Goal: Complete application form

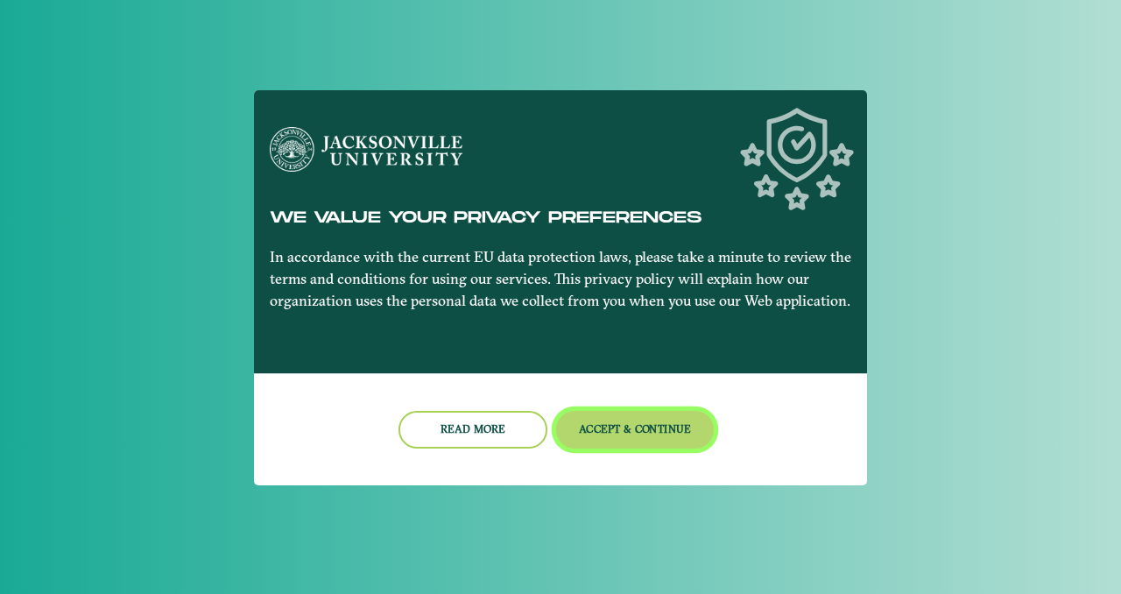
click at [671, 437] on button "Accept & Continue" at bounding box center [635, 430] width 158 height 38
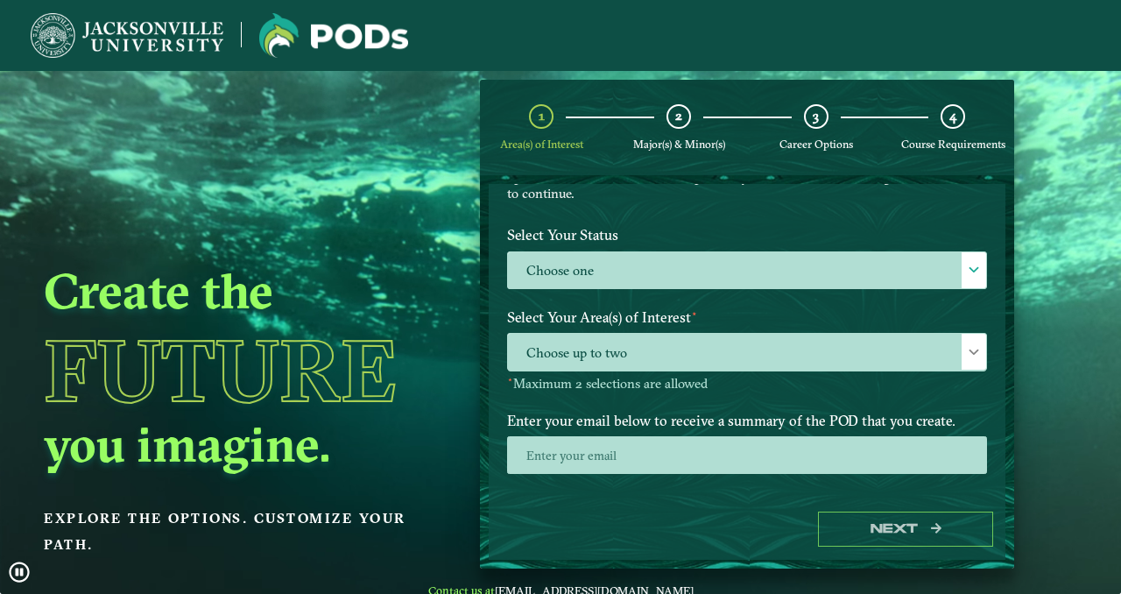
scroll to position [149, 0]
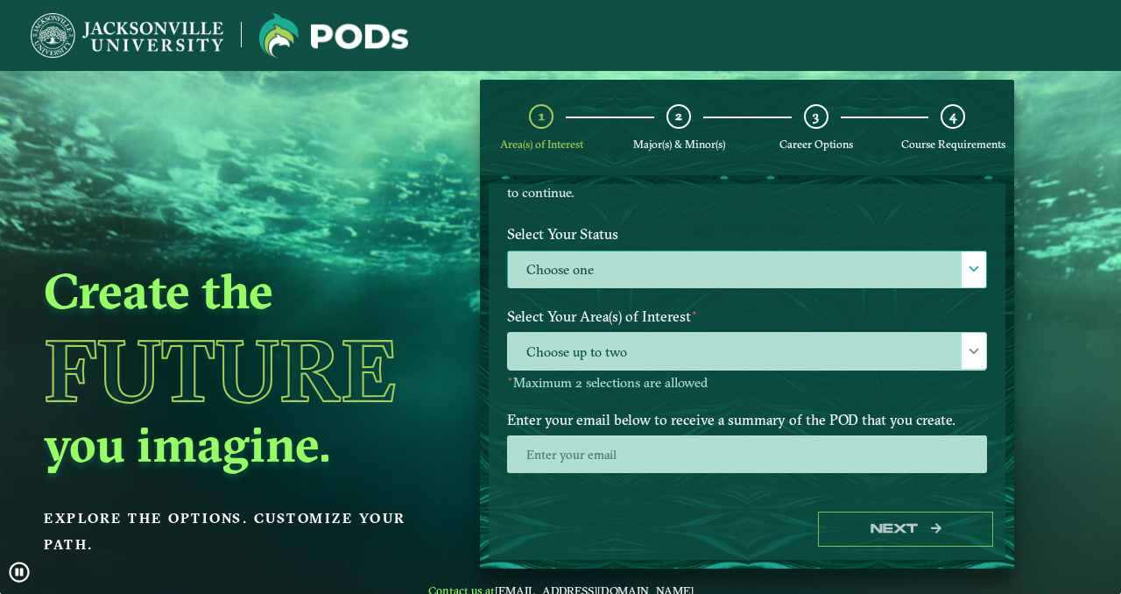
click at [574, 276] on label "Choose one" at bounding box center [747, 270] width 478 height 38
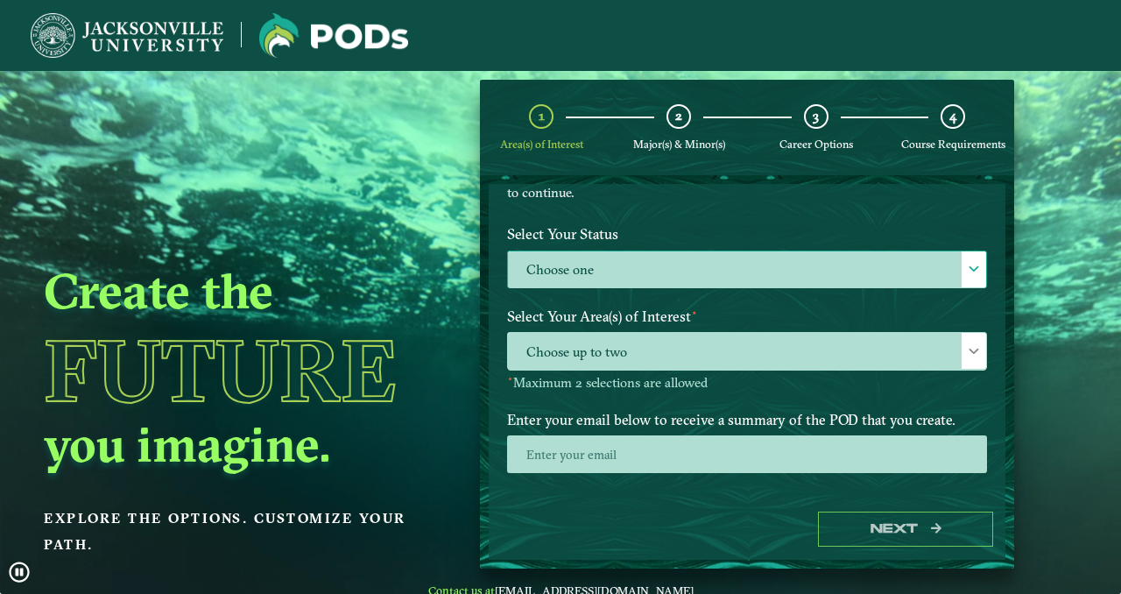
scroll to position [9, 76]
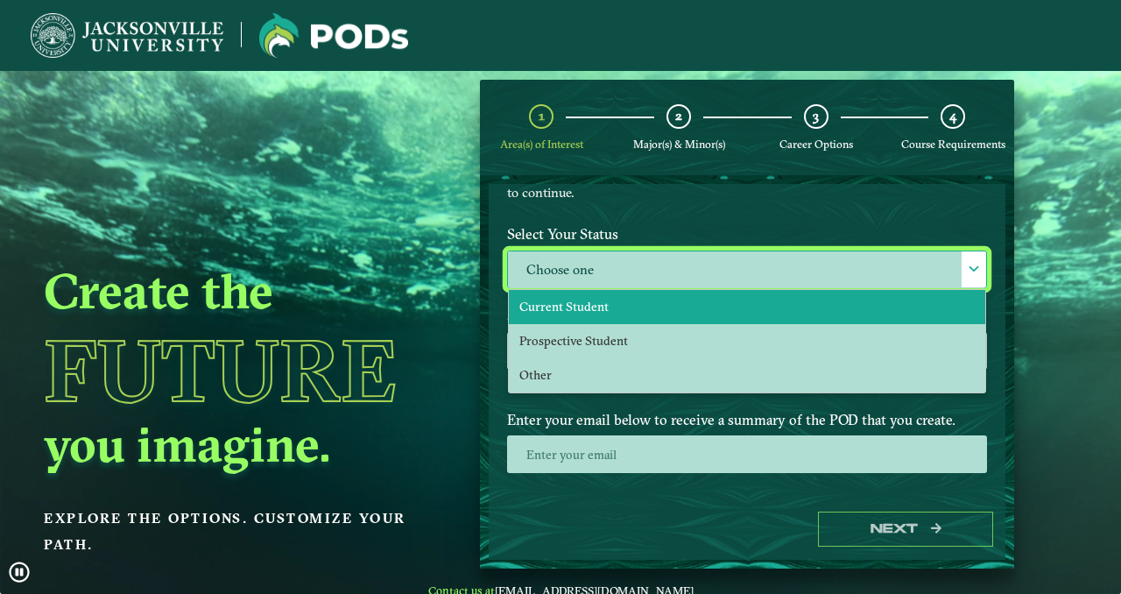
click at [595, 306] on span "Current Student" at bounding box center [563, 307] width 89 height 16
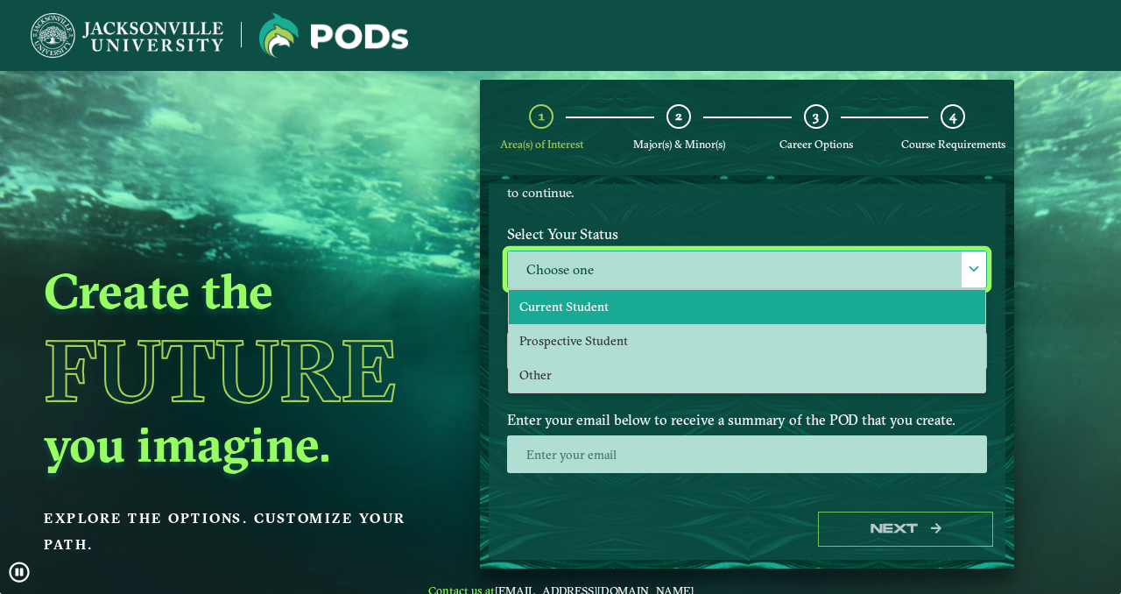
select select "[object Object]"
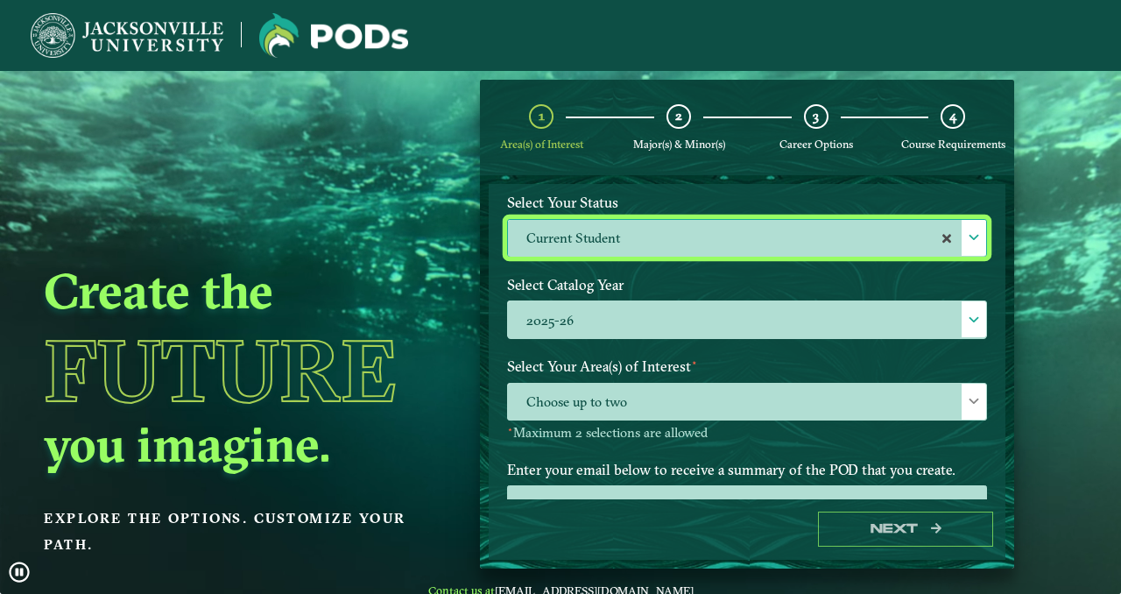
scroll to position [226, 0]
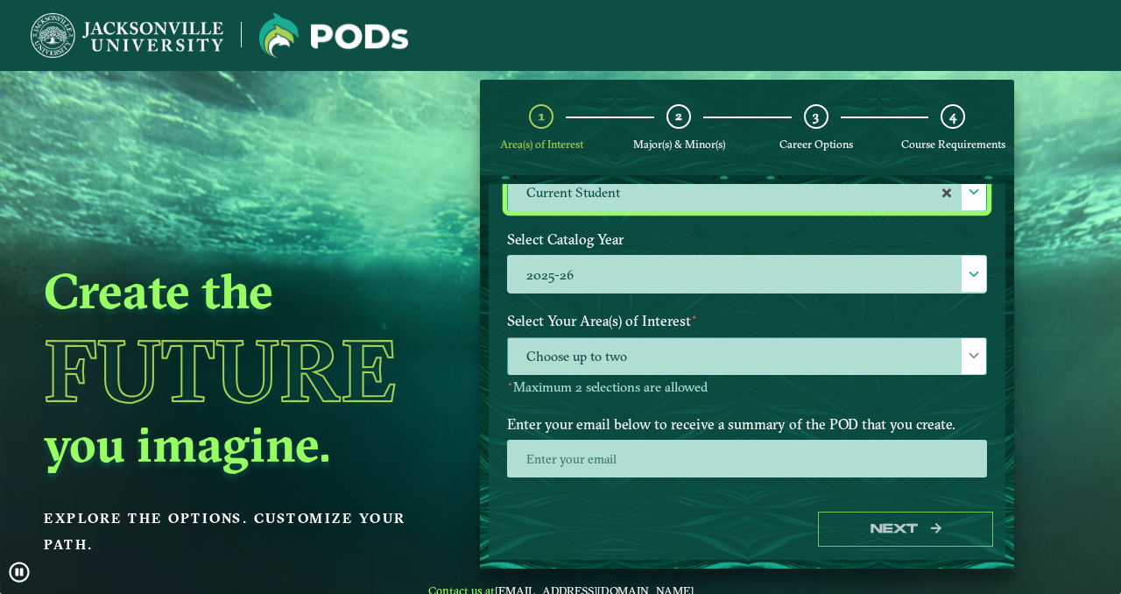
click at [630, 351] on span "Choose up to two" at bounding box center [747, 357] width 478 height 38
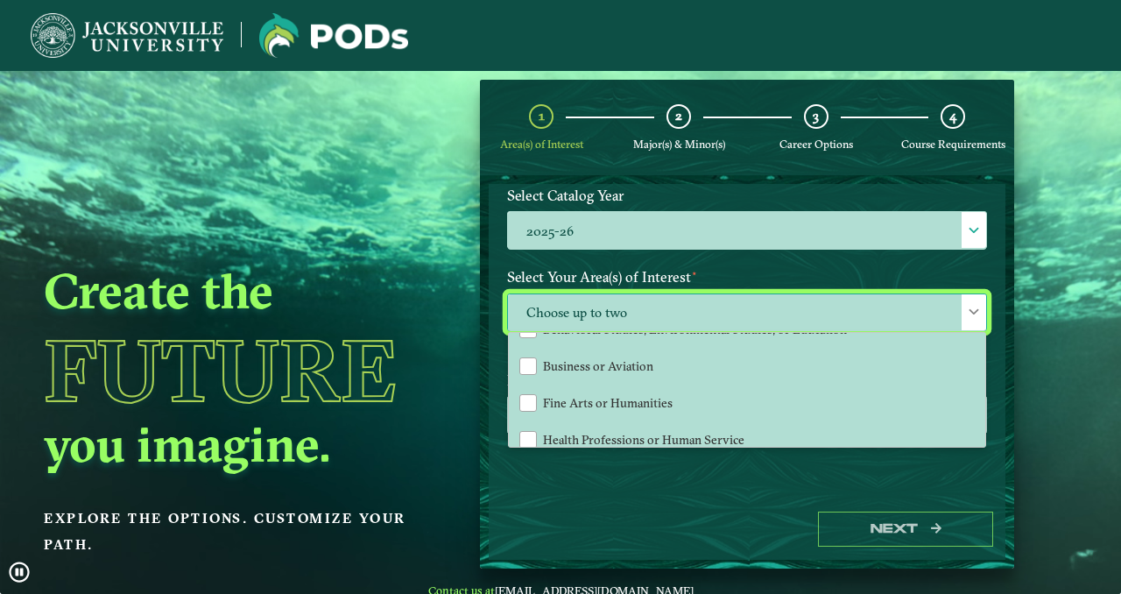
scroll to position [61, 0]
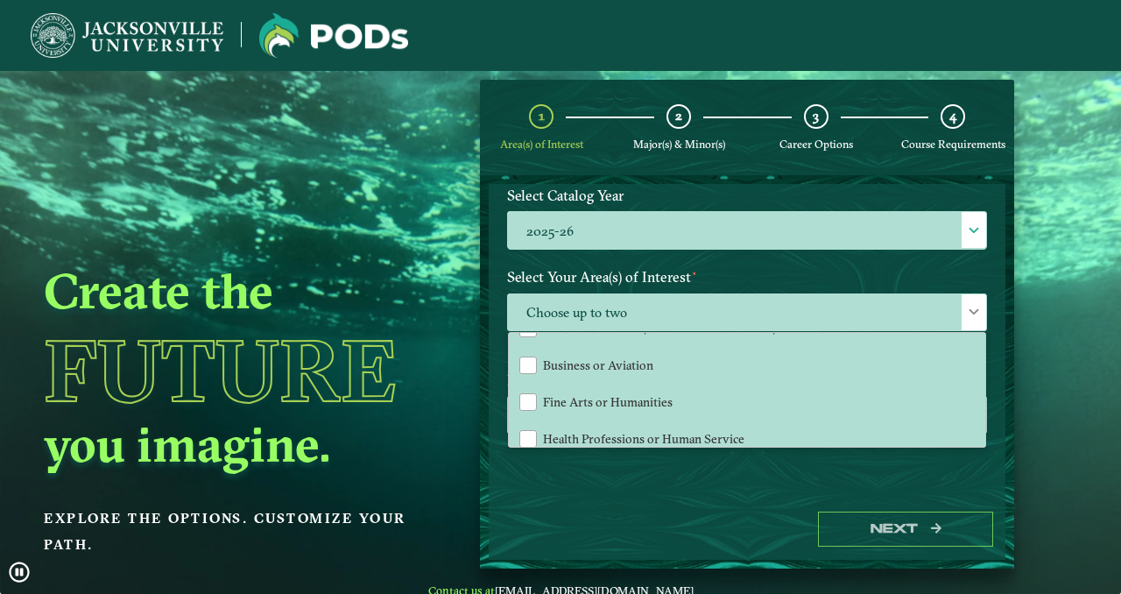
click at [601, 467] on div "Welcome to the POD s app Jacksonville University offers you the freedom to purs…" at bounding box center [746, 341] width 517 height 314
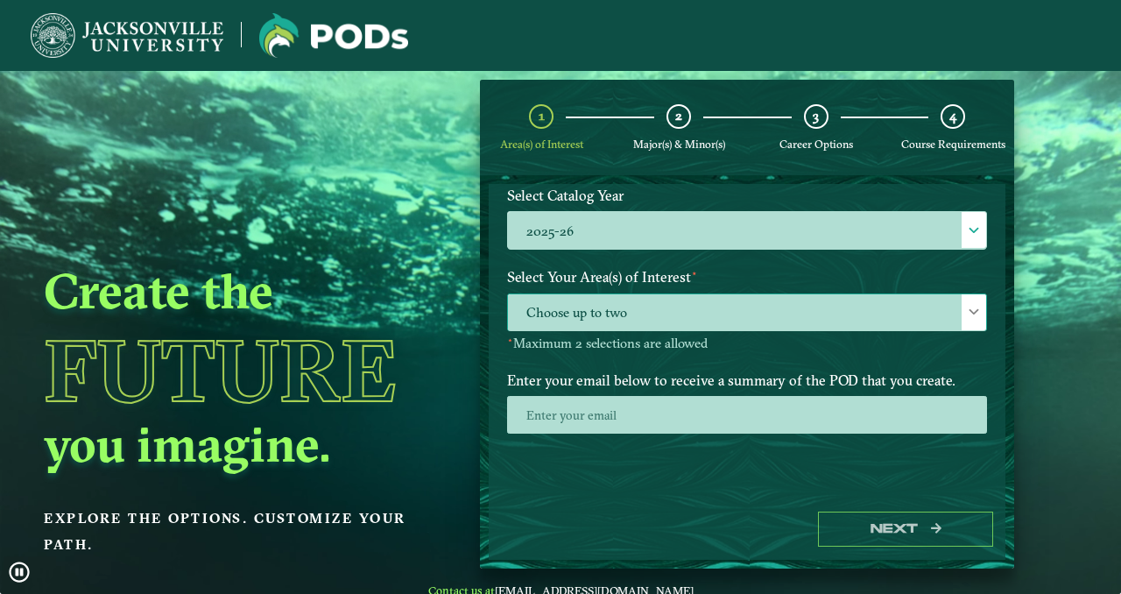
click at [567, 311] on span "Choose up to two" at bounding box center [747, 313] width 478 height 38
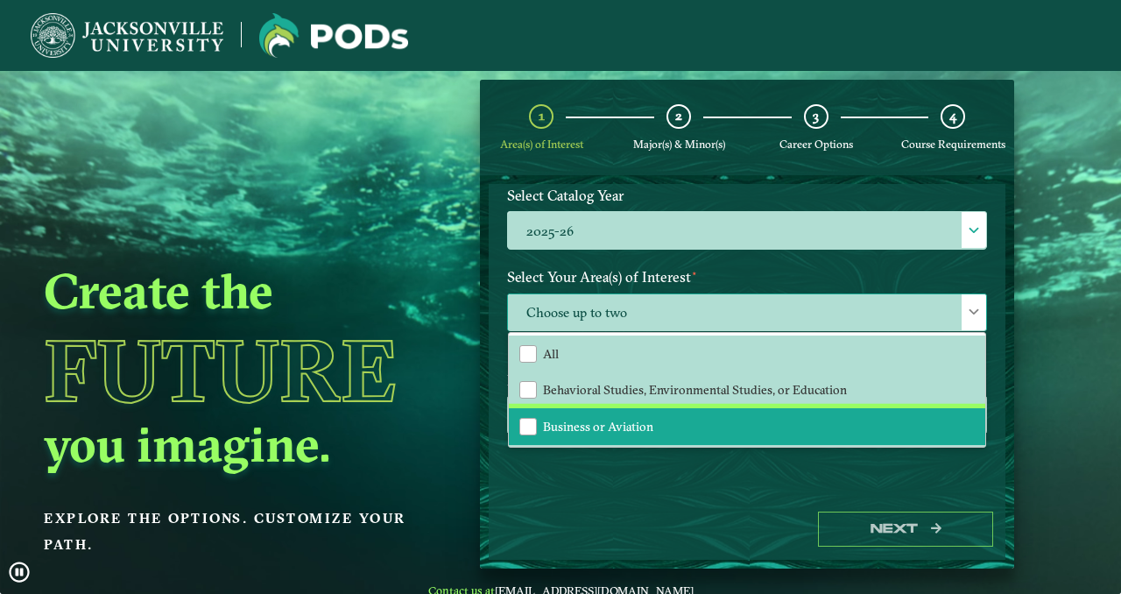
click at [588, 411] on li "Business or Aviation" at bounding box center [747, 426] width 476 height 37
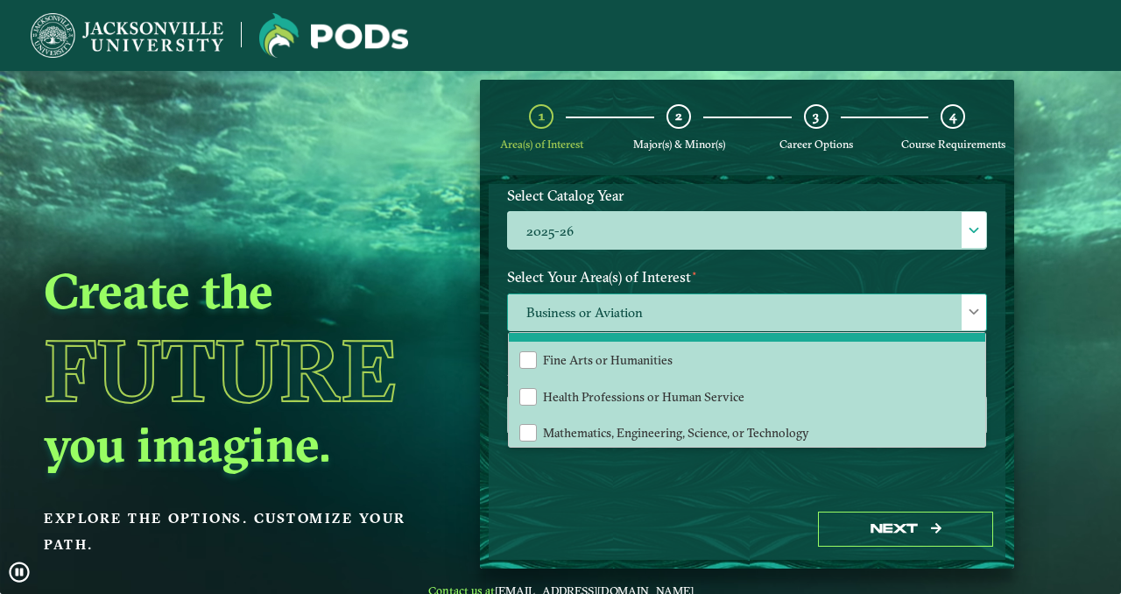
scroll to position [109, 0]
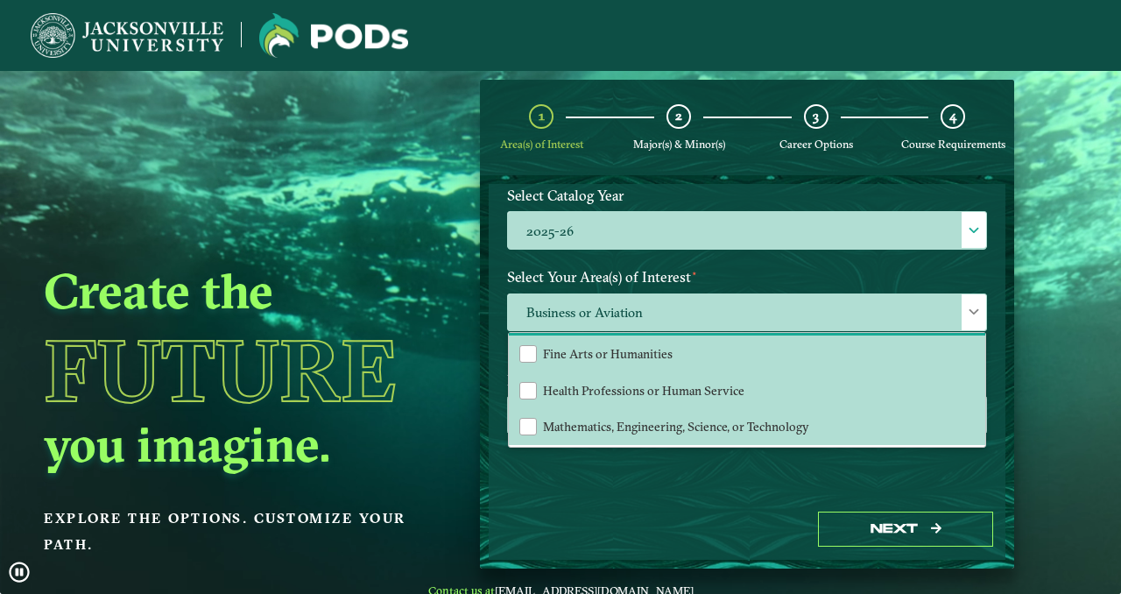
click at [629, 489] on div "Welcome to the POD s app Jacksonville University offers you the freedom to purs…" at bounding box center [746, 341] width 517 height 314
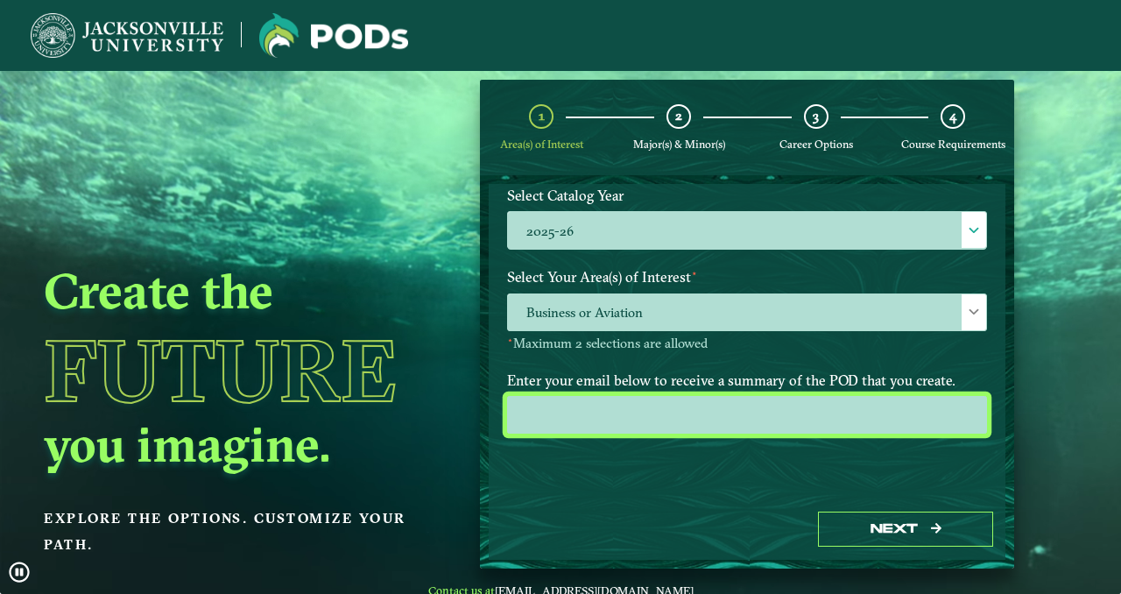
click at [629, 402] on input "email" at bounding box center [747, 415] width 480 height 38
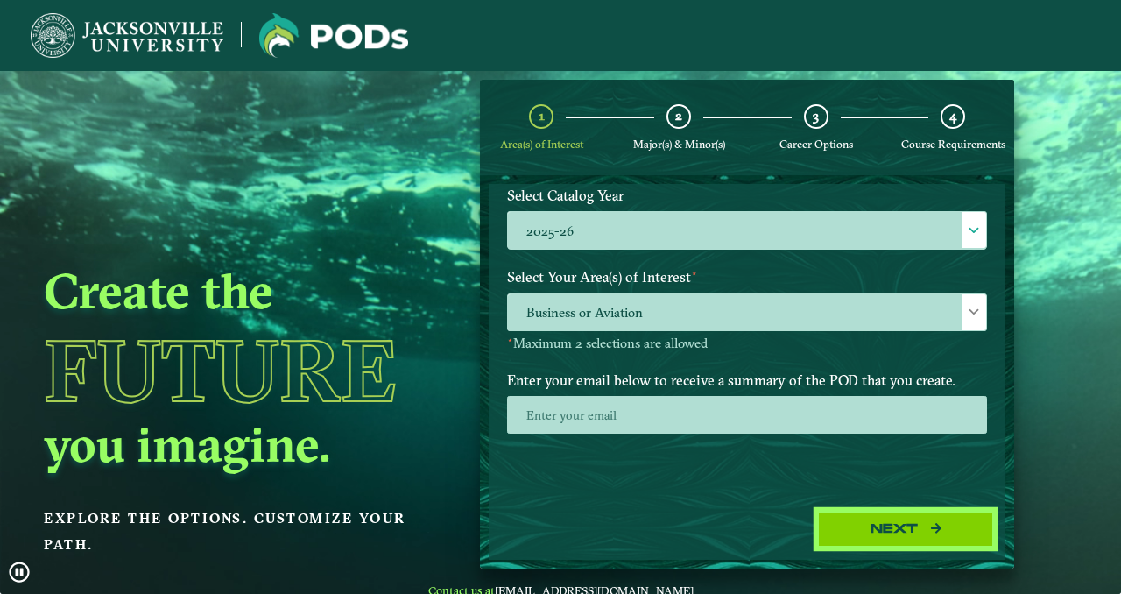
click at [940, 517] on button "Next" at bounding box center [905, 529] width 175 height 36
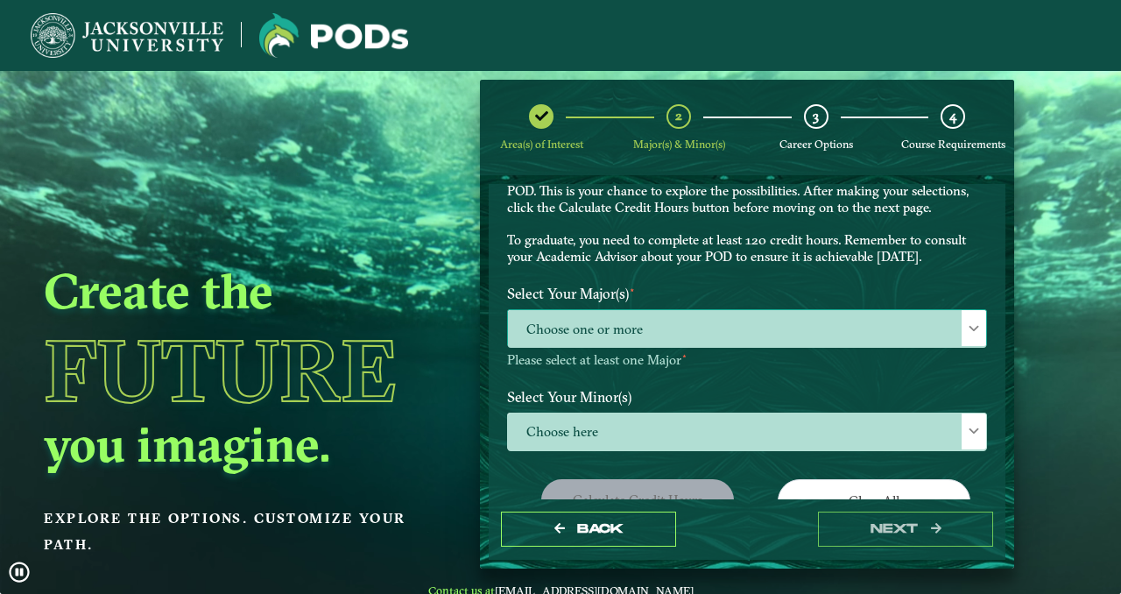
scroll to position [84, 0]
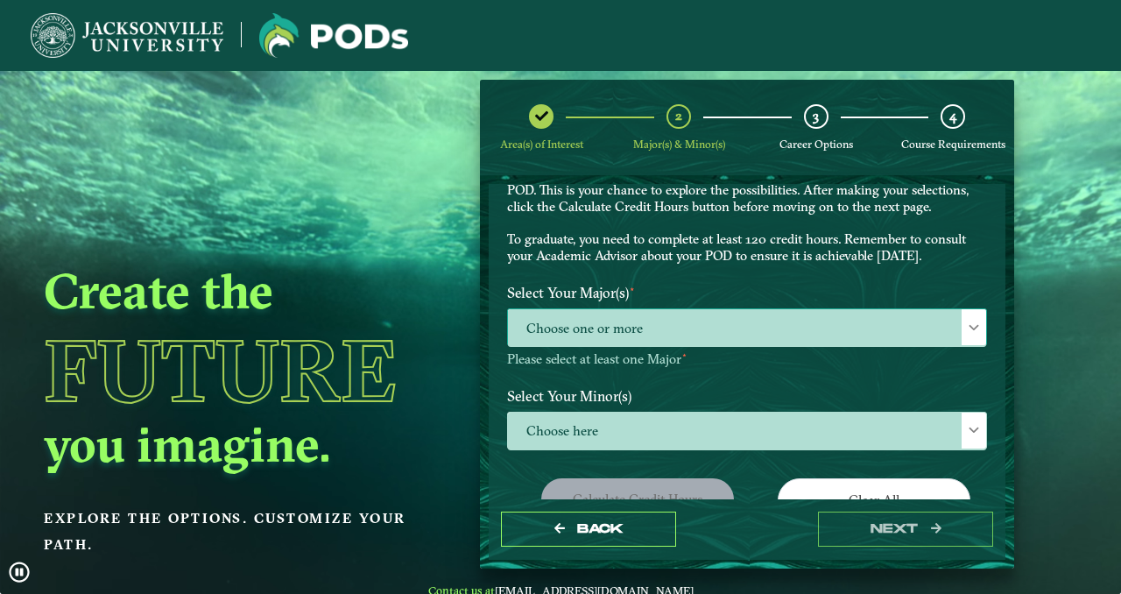
click at [698, 319] on span "Choose one or more" at bounding box center [747, 328] width 478 height 38
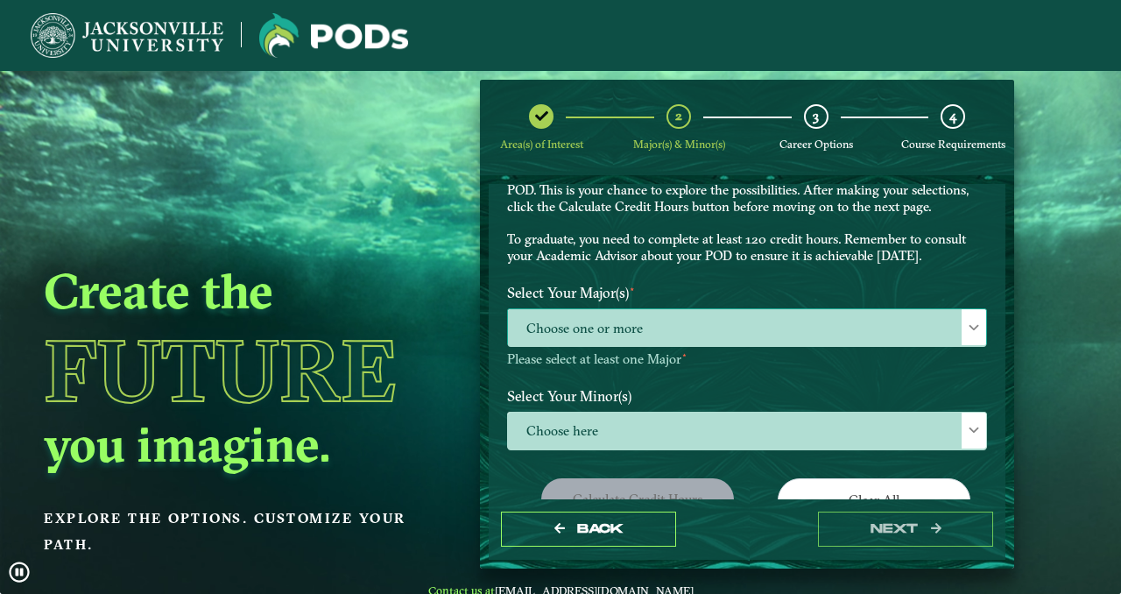
scroll to position [9, 76]
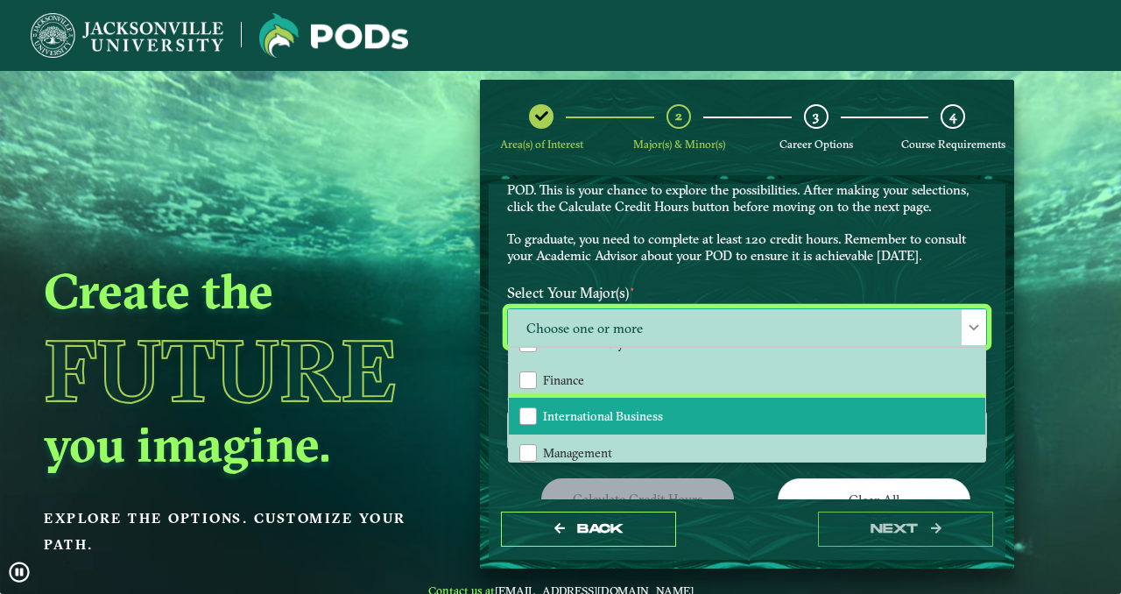
click at [608, 404] on li "International Business" at bounding box center [747, 415] width 476 height 37
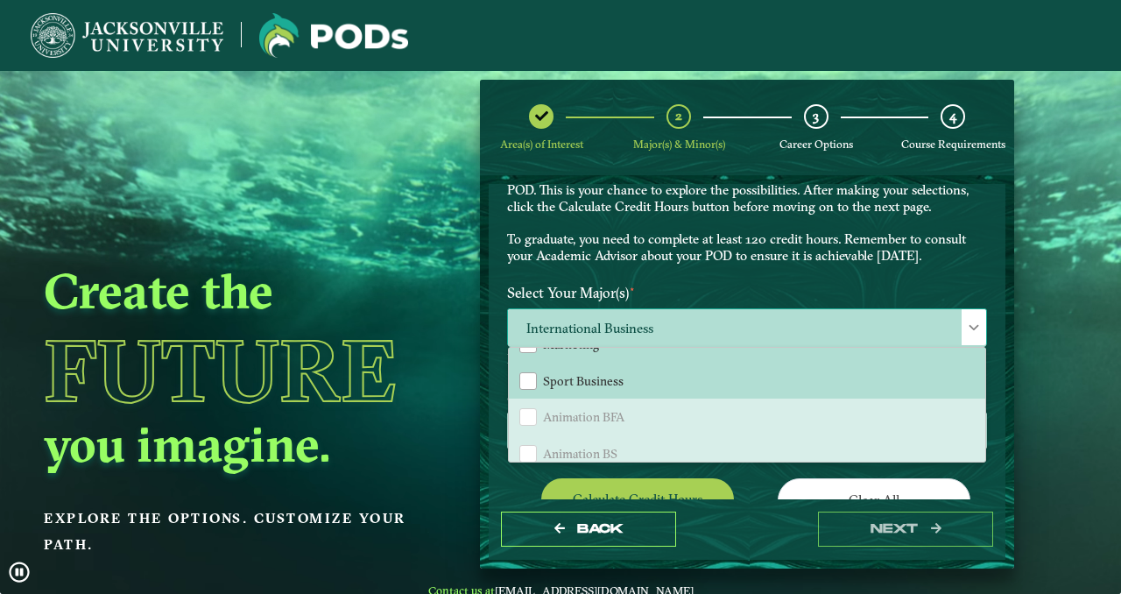
scroll to position [319, 0]
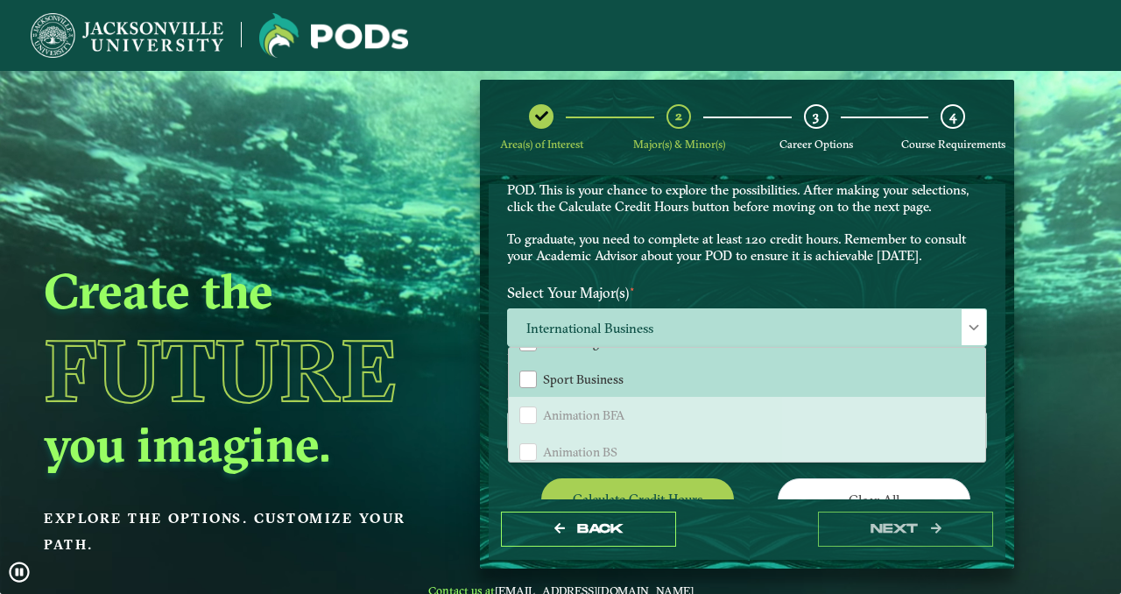
click at [696, 286] on label "Select Your Major(s) ⋆" at bounding box center [747, 293] width 506 height 32
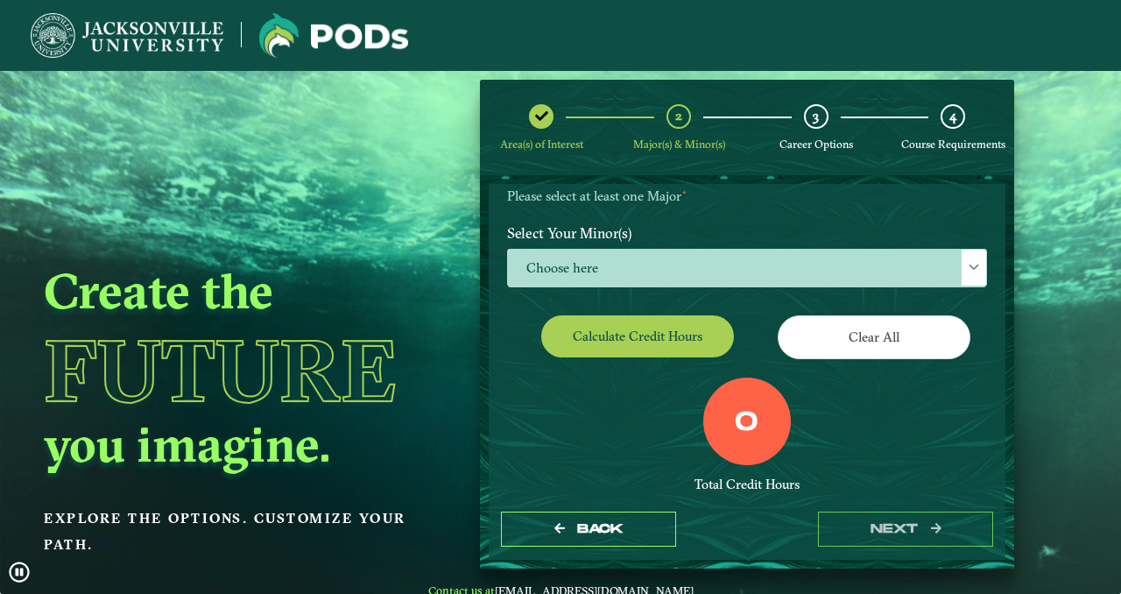
scroll to position [248, 0]
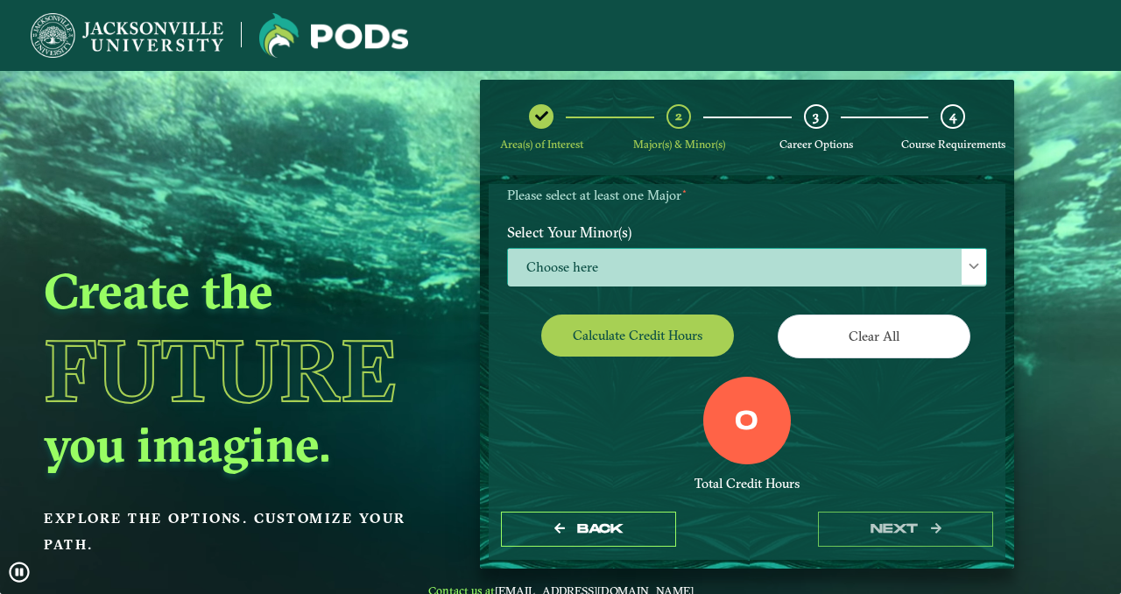
click at [671, 261] on span "Choose here" at bounding box center [747, 268] width 478 height 38
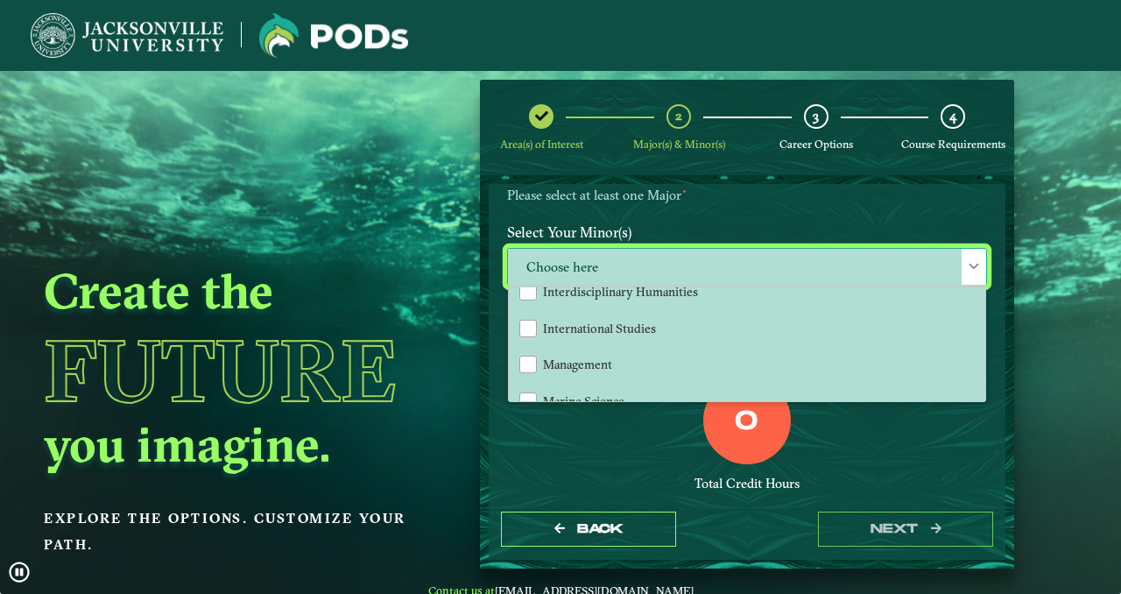
scroll to position [1114, 0]
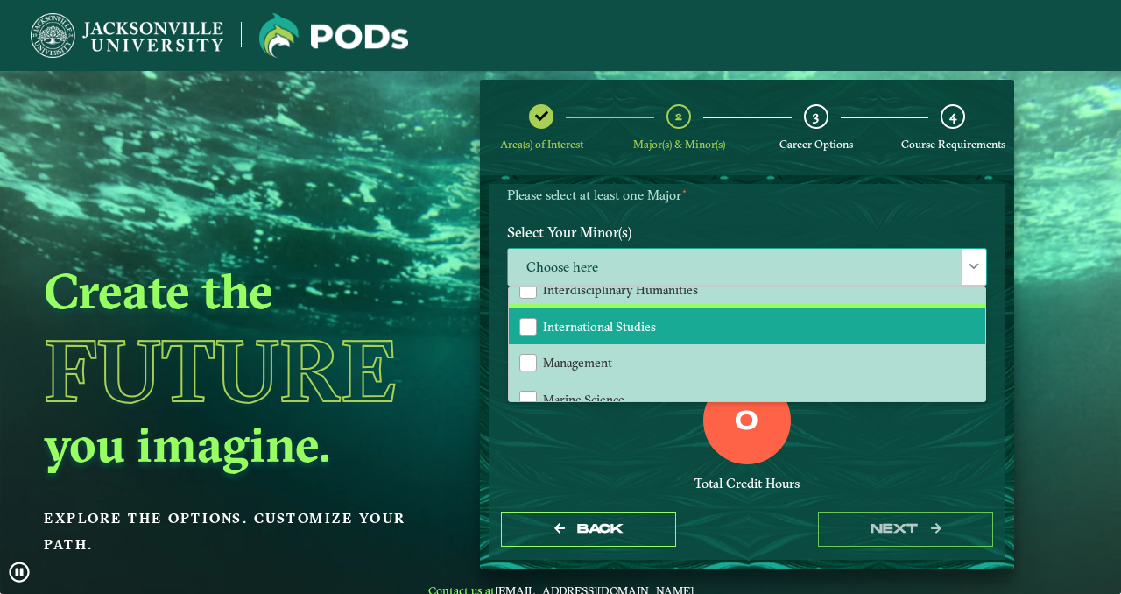
click at [655, 323] on li "International Studies" at bounding box center [747, 326] width 476 height 37
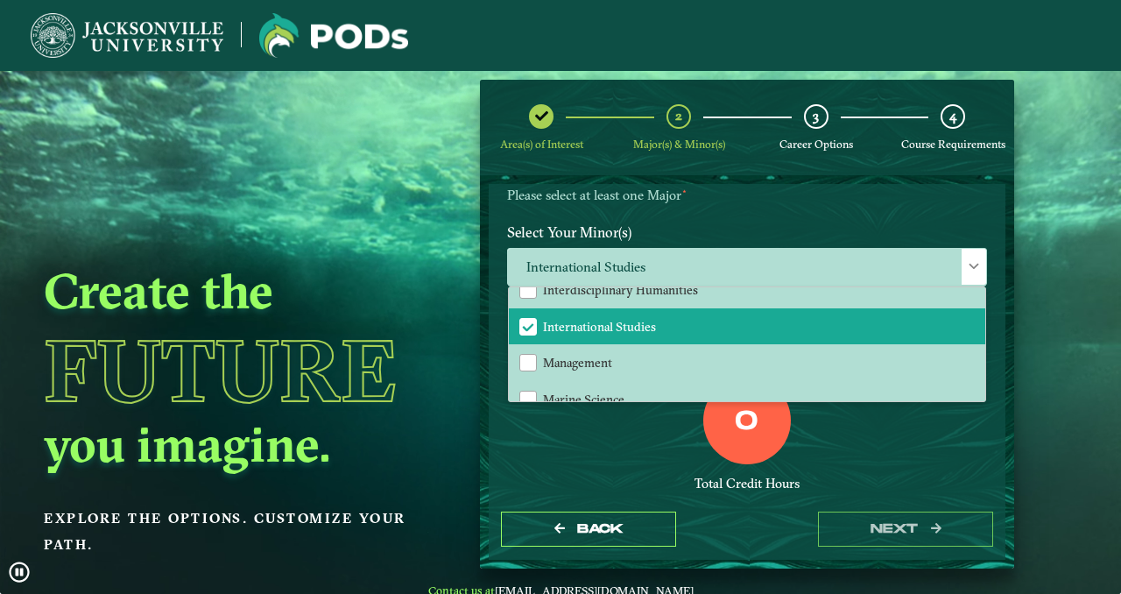
click at [606, 439] on div "0 Total Credit Hours" at bounding box center [747, 450] width 506 height 149
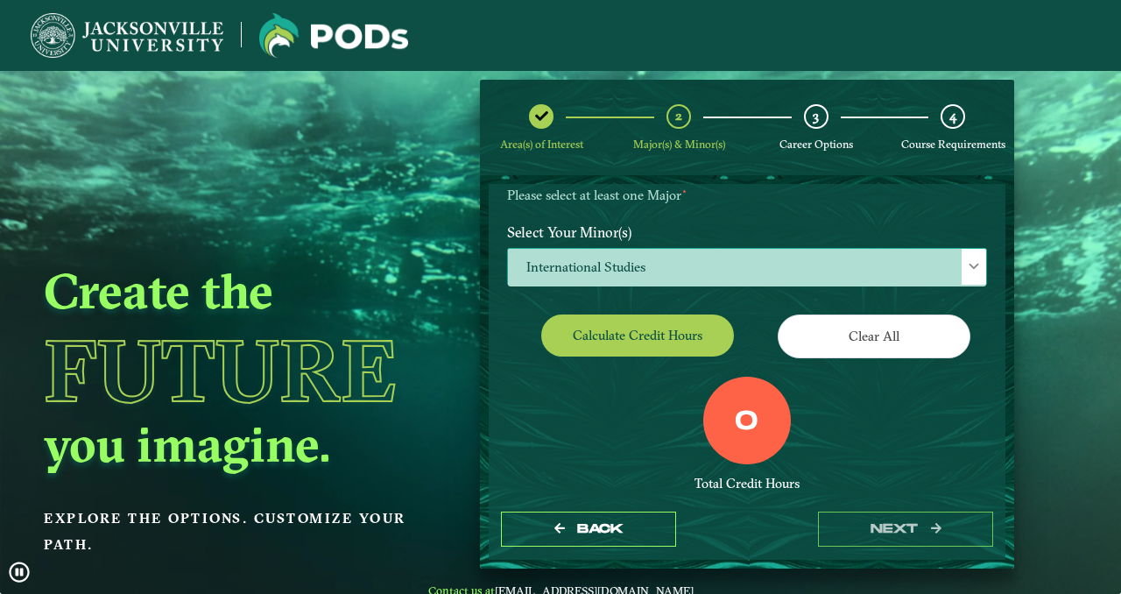
click at [684, 271] on span "International Studies" at bounding box center [747, 268] width 478 height 38
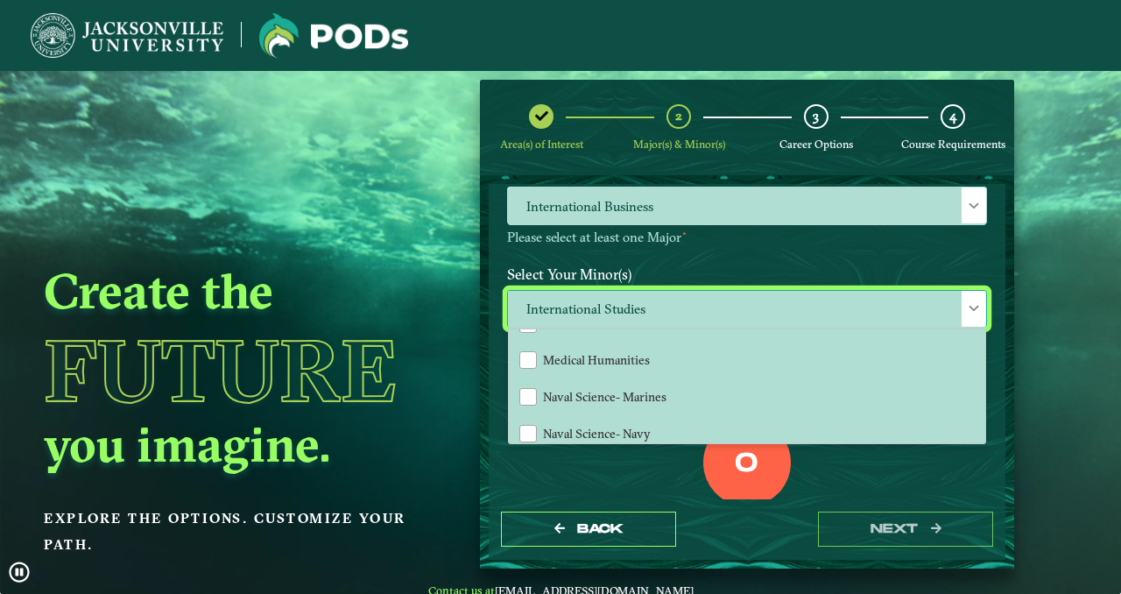
scroll to position [1305, 0]
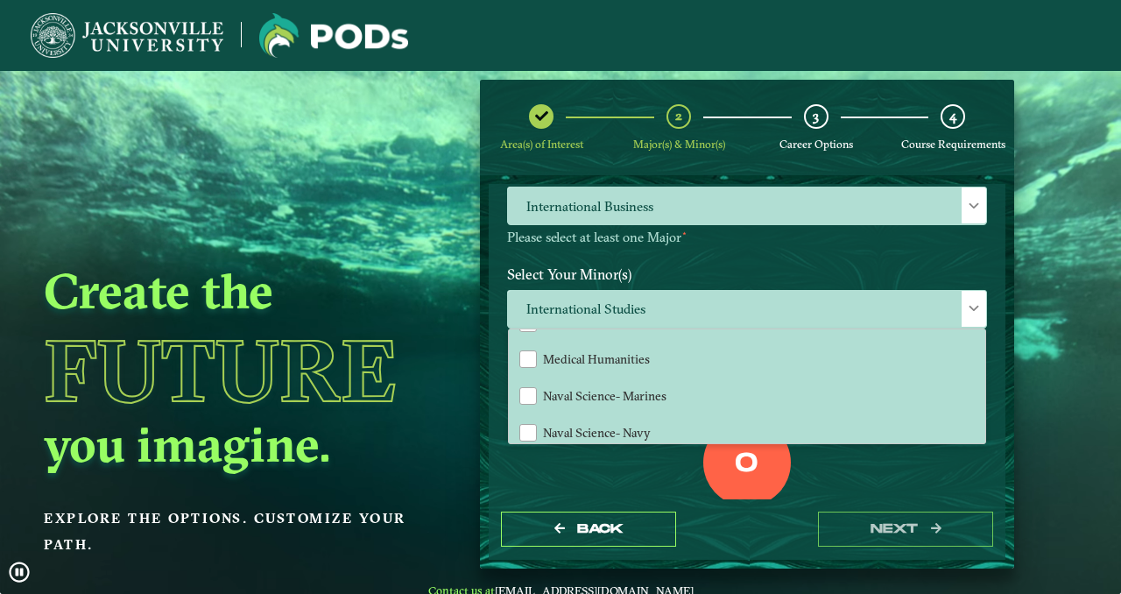
click at [640, 474] on div "0 Total Credit Hours" at bounding box center [747, 492] width 506 height 149
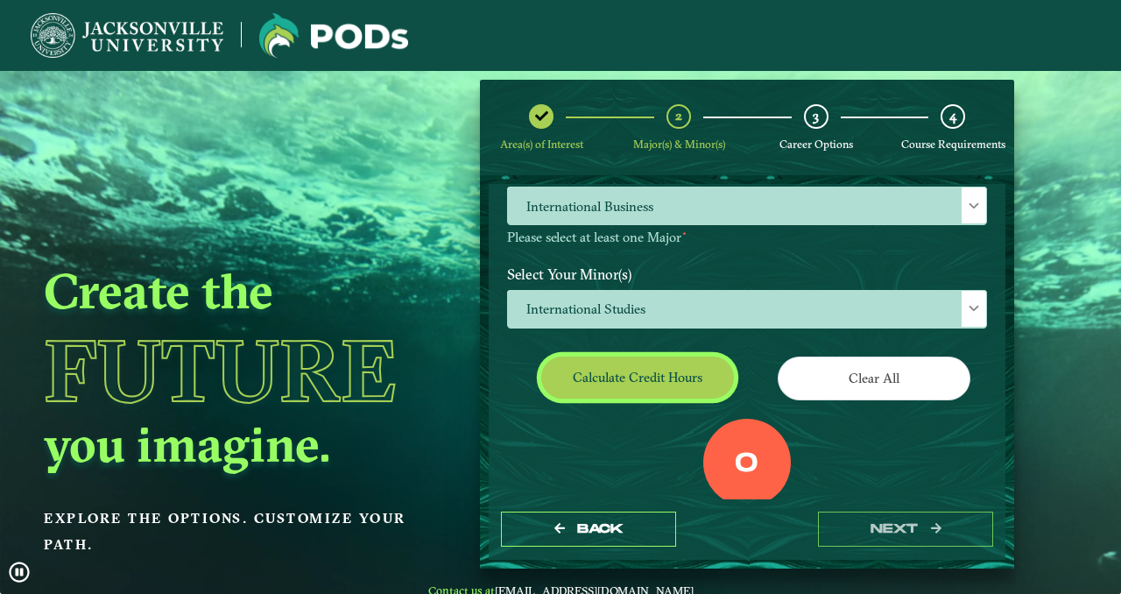
click at [622, 386] on button "Calculate credit hours" at bounding box center [637, 376] width 193 height 41
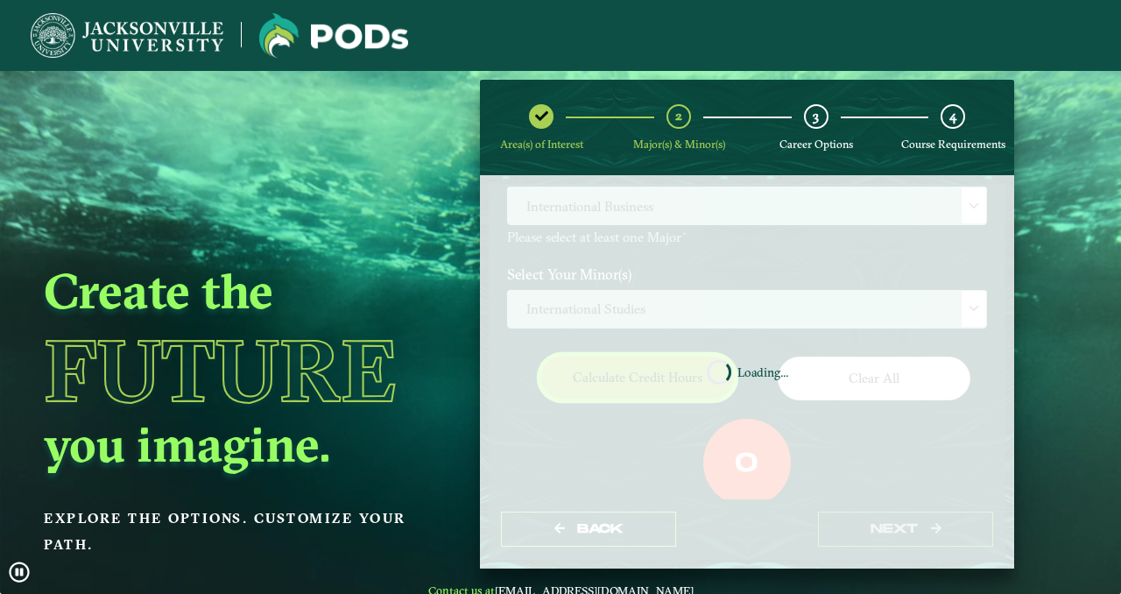
scroll to position [238, 0]
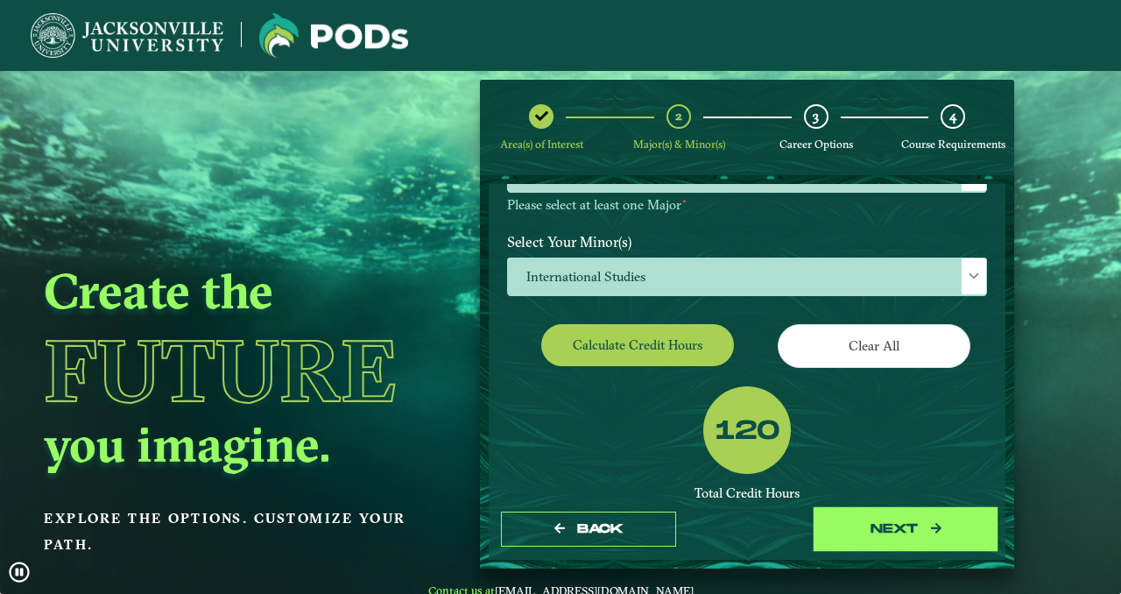
click at [879, 526] on button "next" at bounding box center [905, 529] width 175 height 36
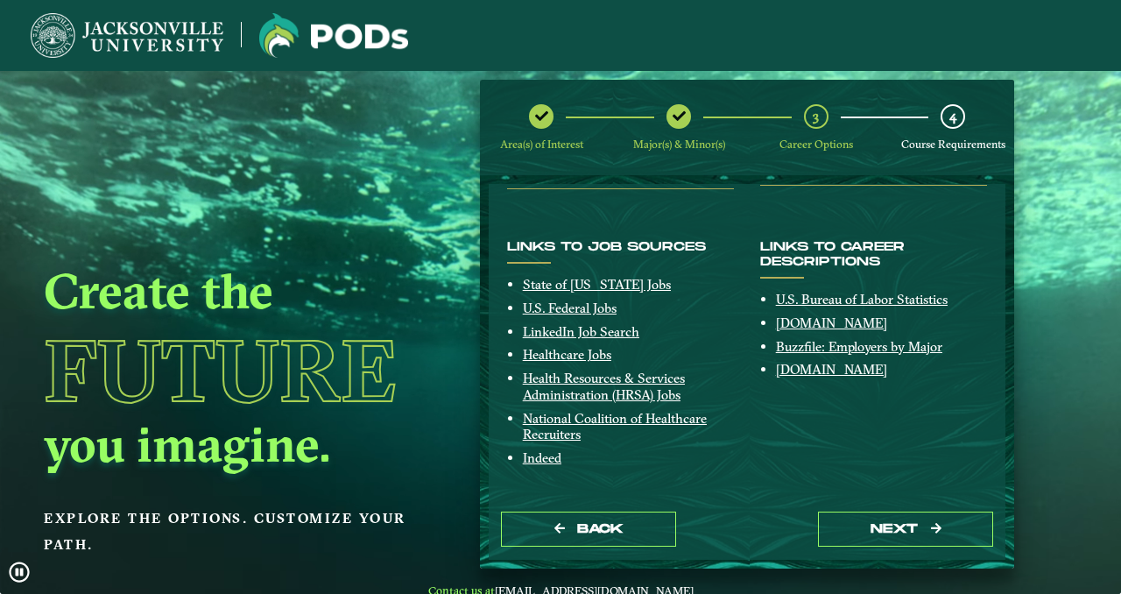
scroll to position [452, 0]
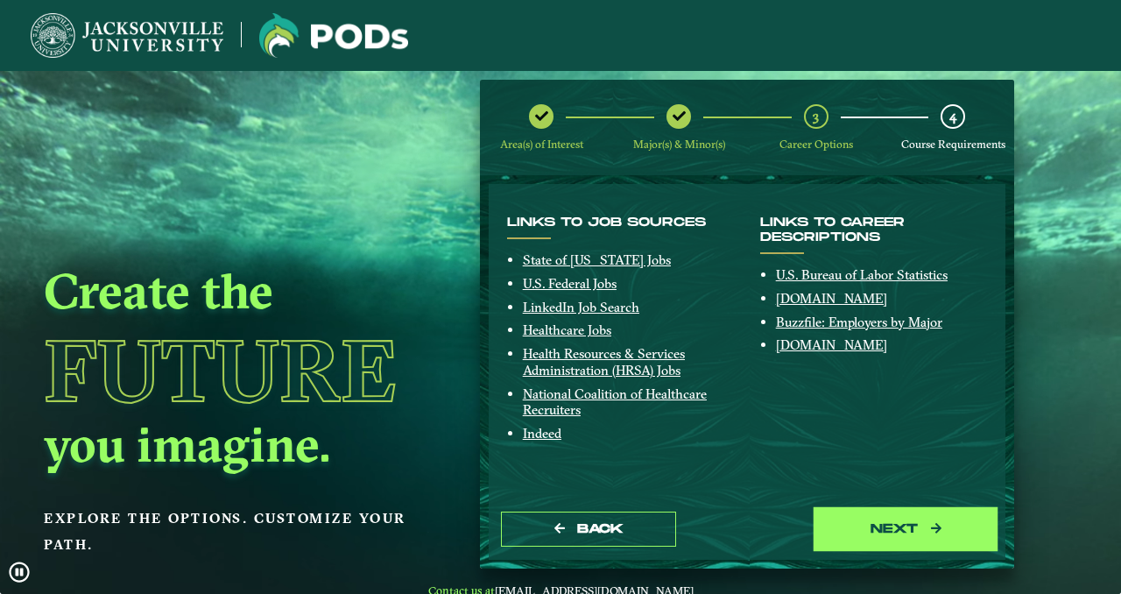
click at [840, 512] on button "next" at bounding box center [905, 529] width 175 height 36
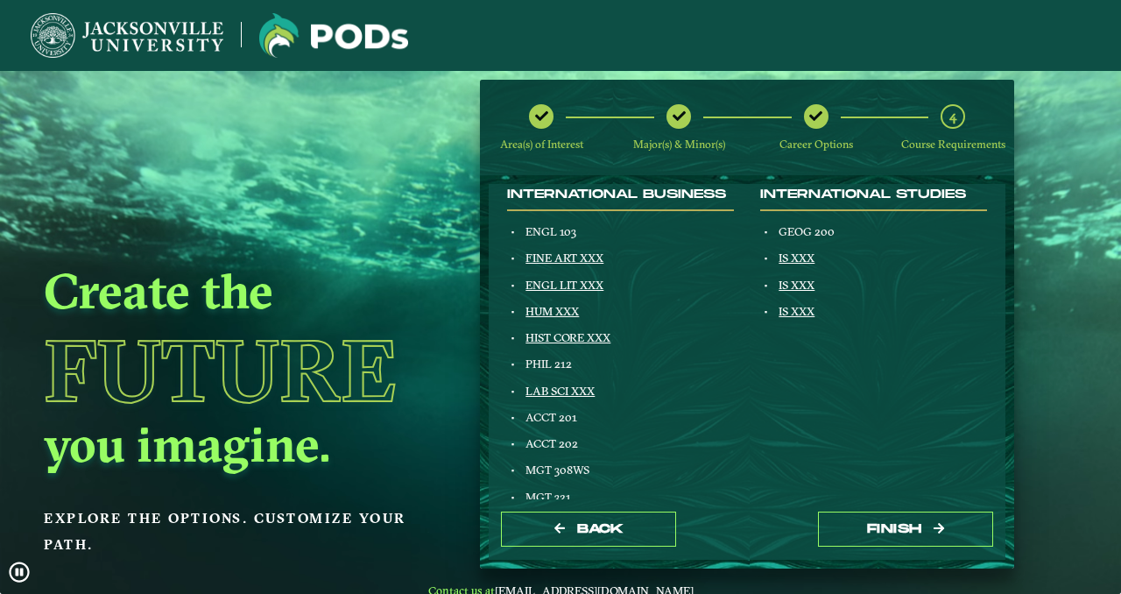
scroll to position [215, 0]
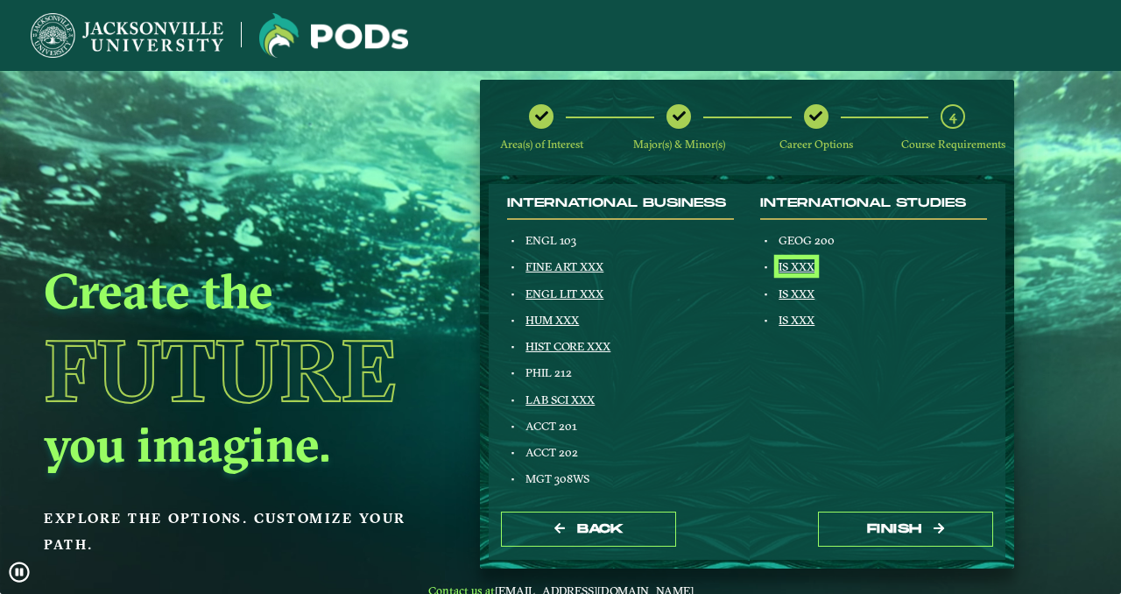
click at [798, 267] on link "IS XXX" at bounding box center [796, 266] width 36 height 14
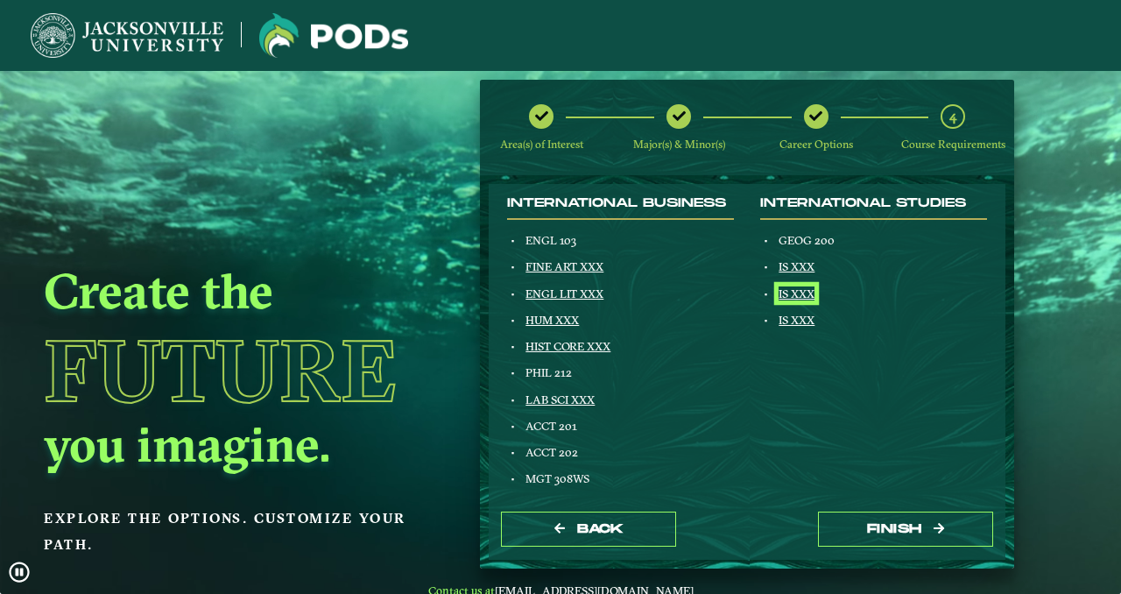
click at [793, 289] on link "IS XXX" at bounding box center [796, 293] width 36 height 14
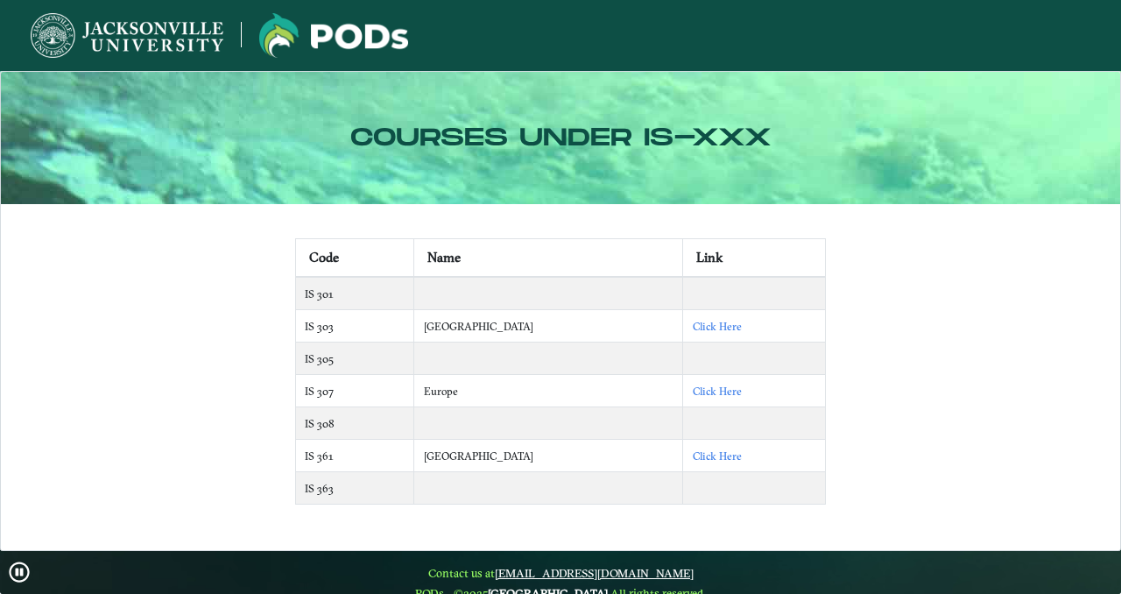
scroll to position [11, 0]
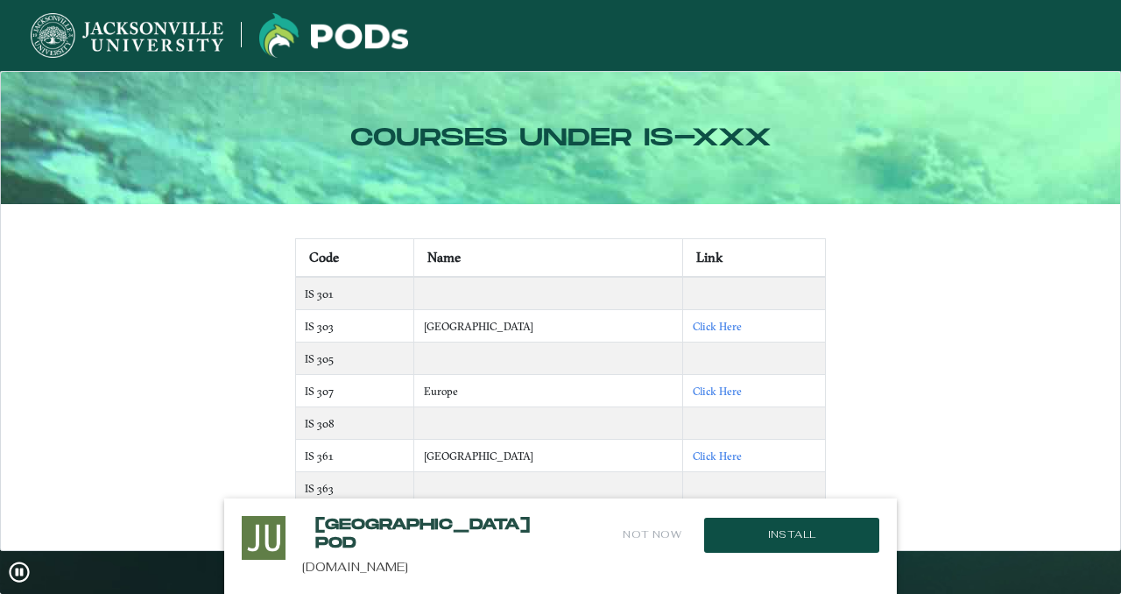
scroll to position [26, 0]
